Goal: Find specific page/section: Find specific page/section

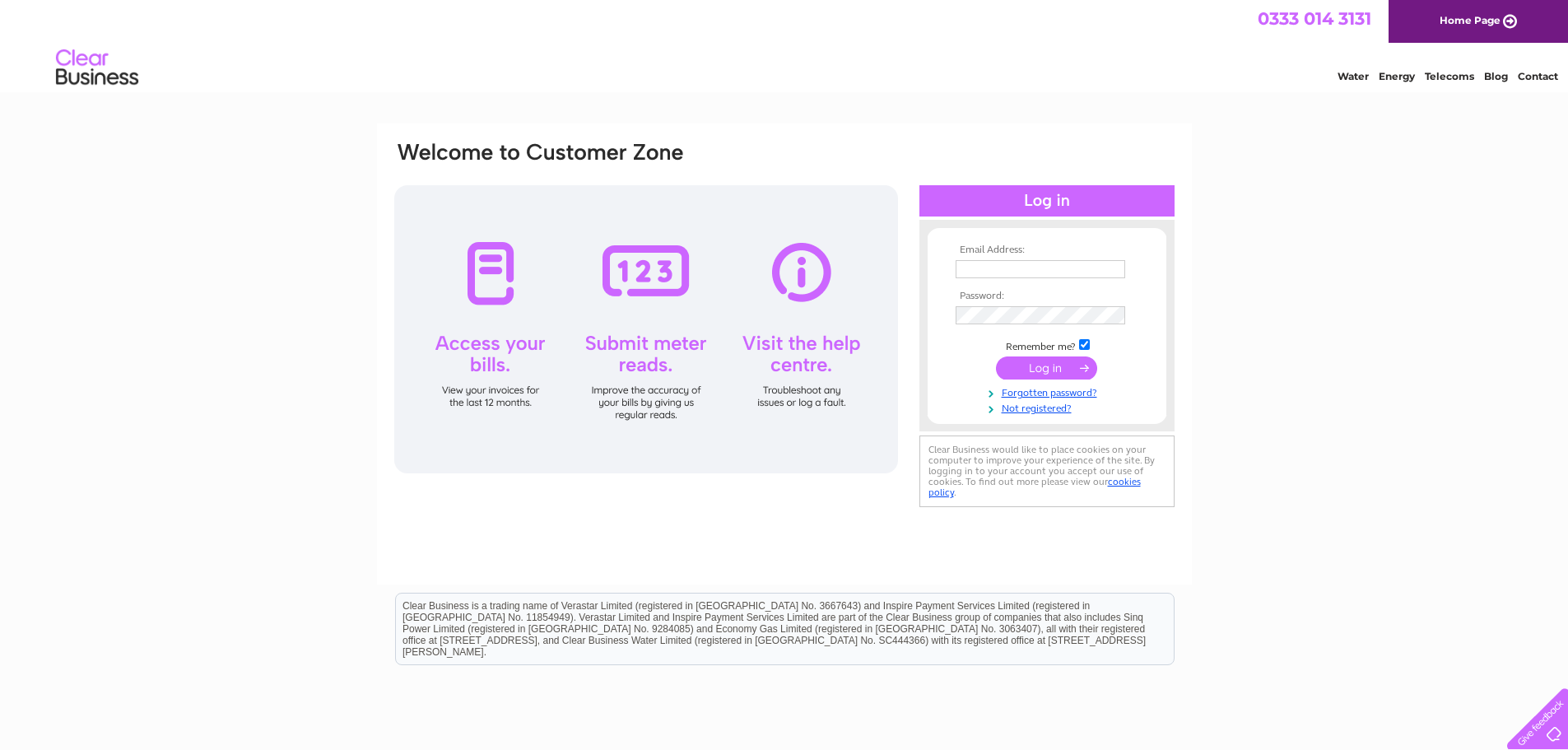
type input "[EMAIL_ADDRESS][DOMAIN_NAME]"
click at [1068, 373] on input "submit" at bounding box center [1046, 367] width 101 height 23
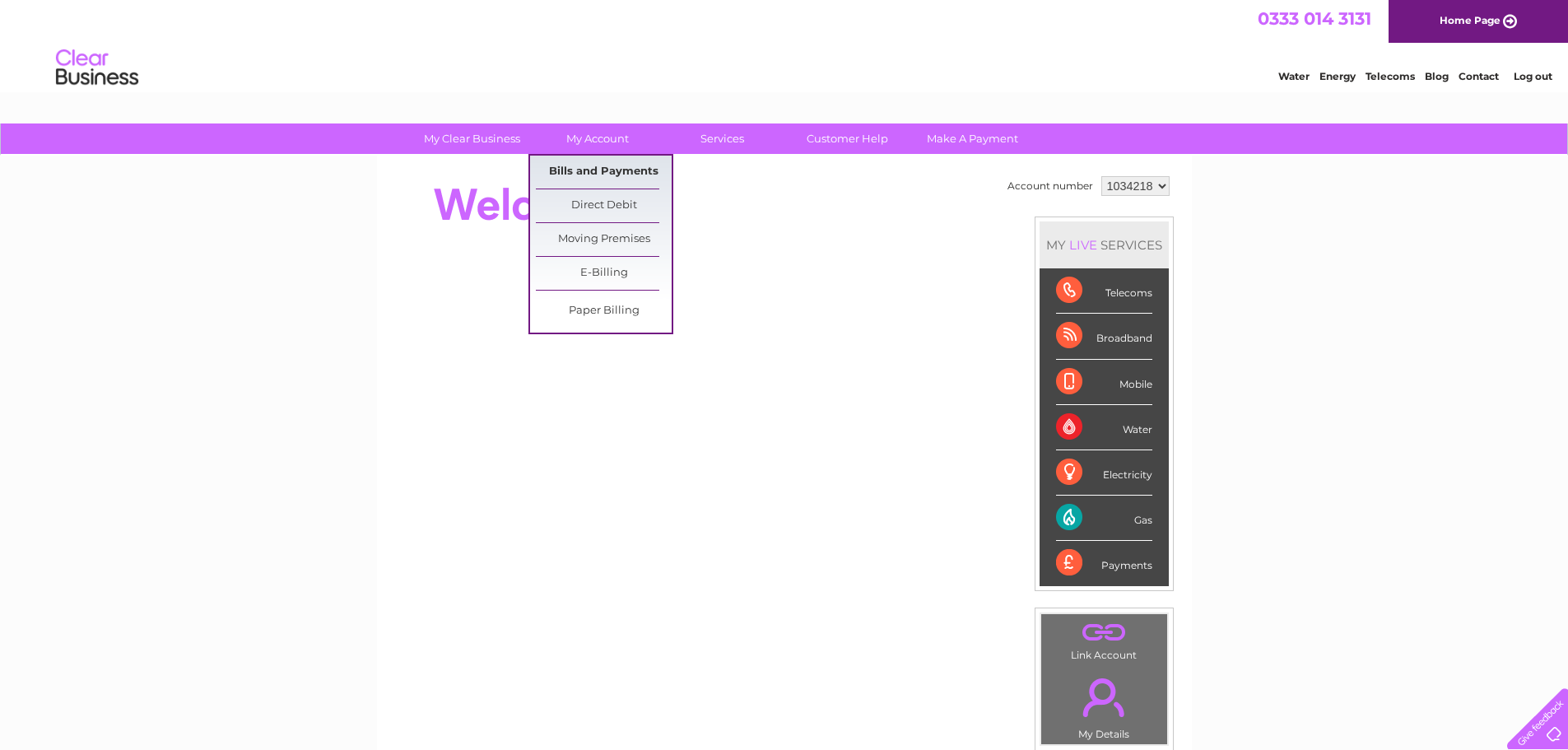
click at [596, 166] on link "Bills and Payments" at bounding box center [603, 172] width 136 height 33
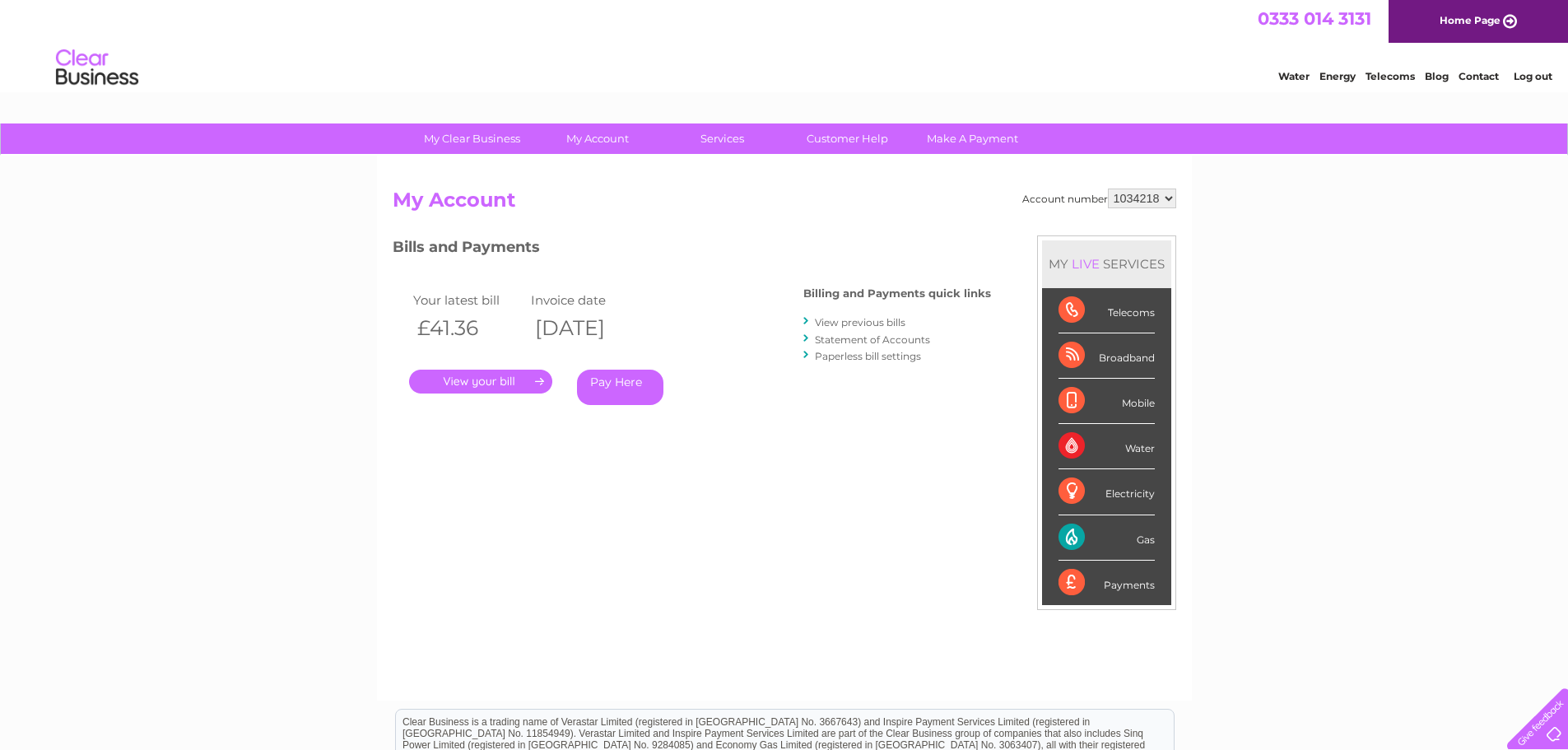
click at [511, 380] on link "." at bounding box center [481, 382] width 143 height 24
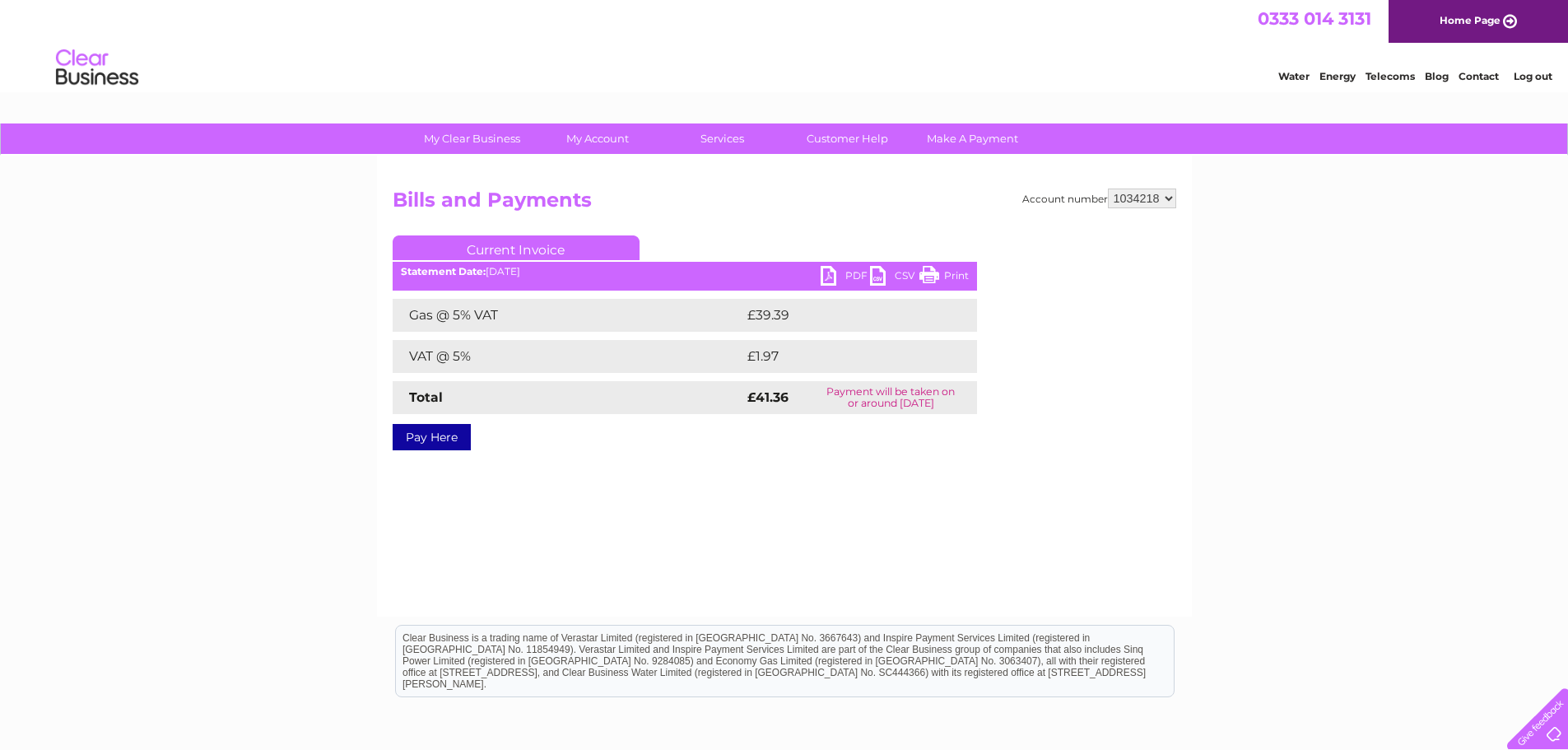
click at [841, 277] on link "PDF" at bounding box center [845, 278] width 49 height 24
